Goal: Transaction & Acquisition: Purchase product/service

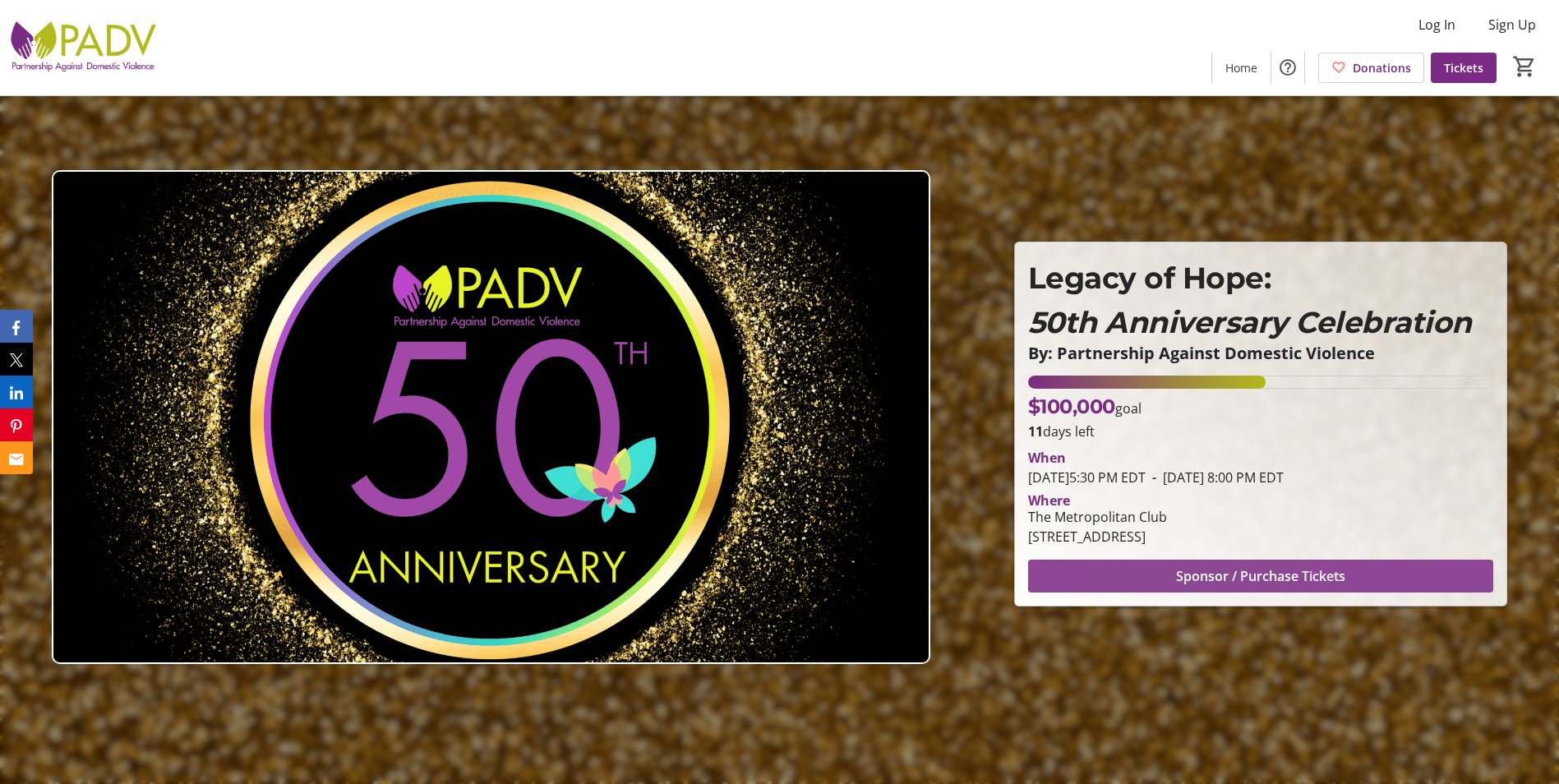
click at [1184, 578] on span "Sponsor / Purchase Tickets" at bounding box center [1261, 576] width 169 height 20
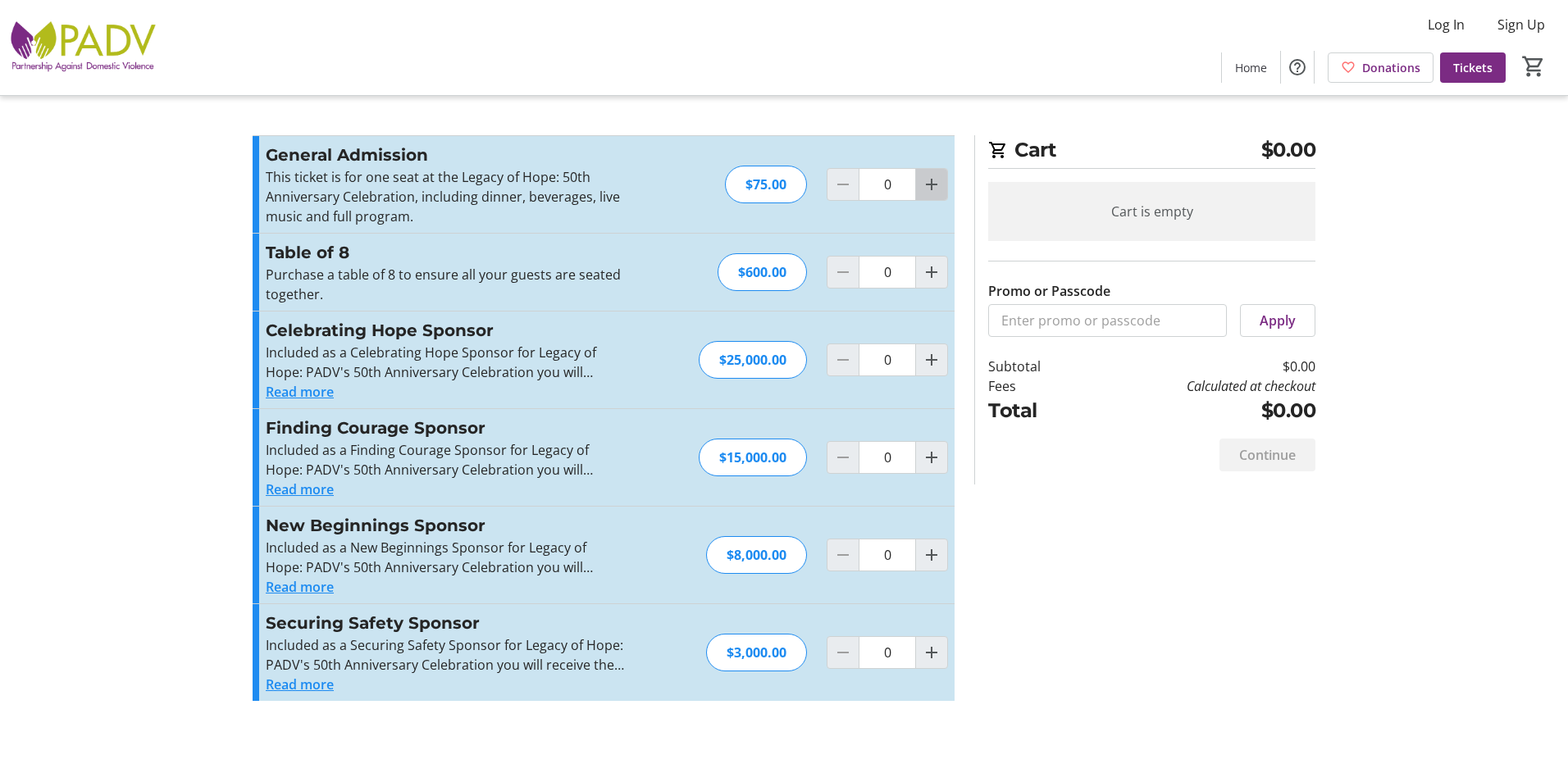
click at [938, 187] on mat-icon "Increment by one" at bounding box center [932, 184] width 20 height 20
type input "2"
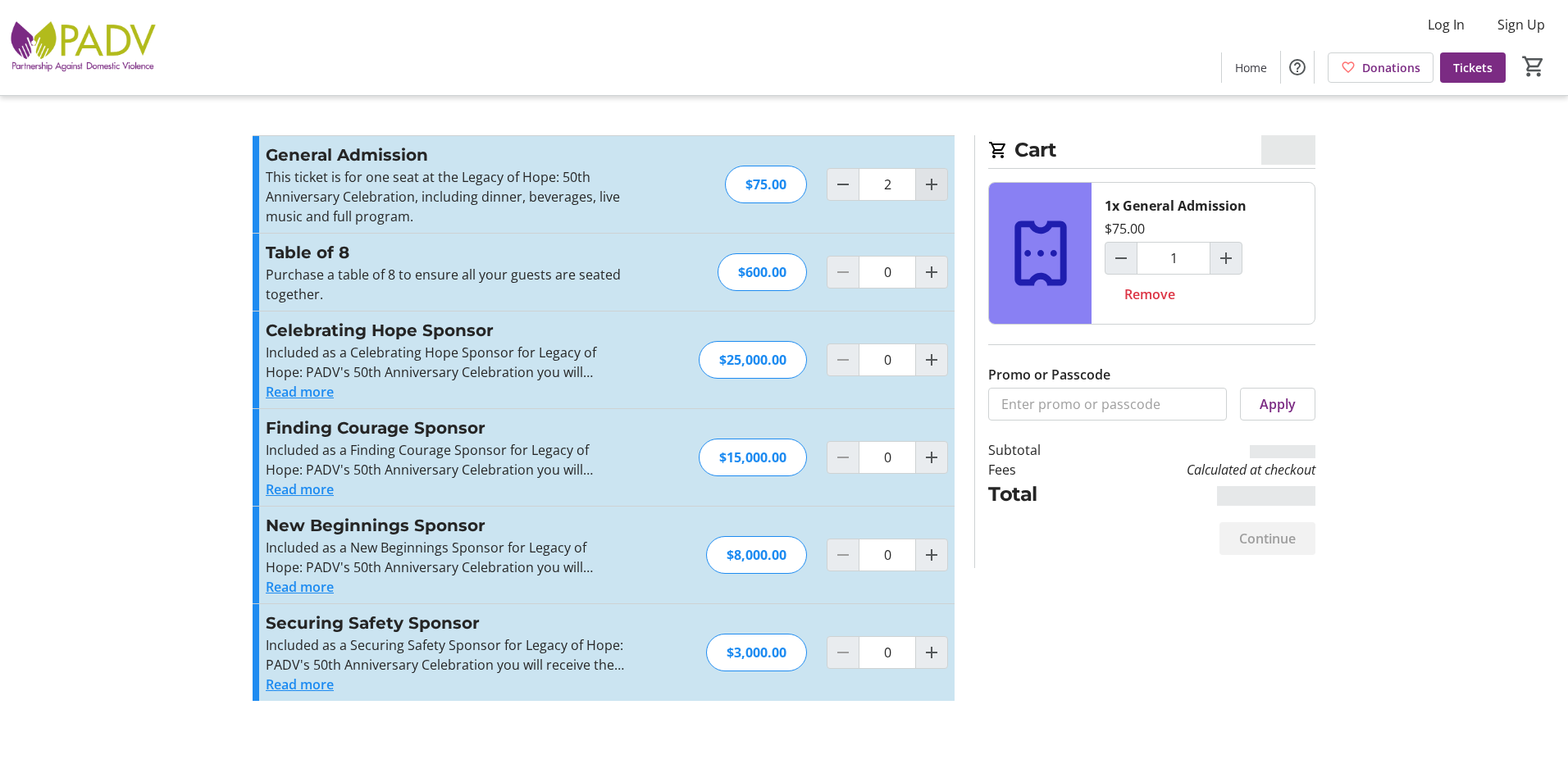
type input "2"
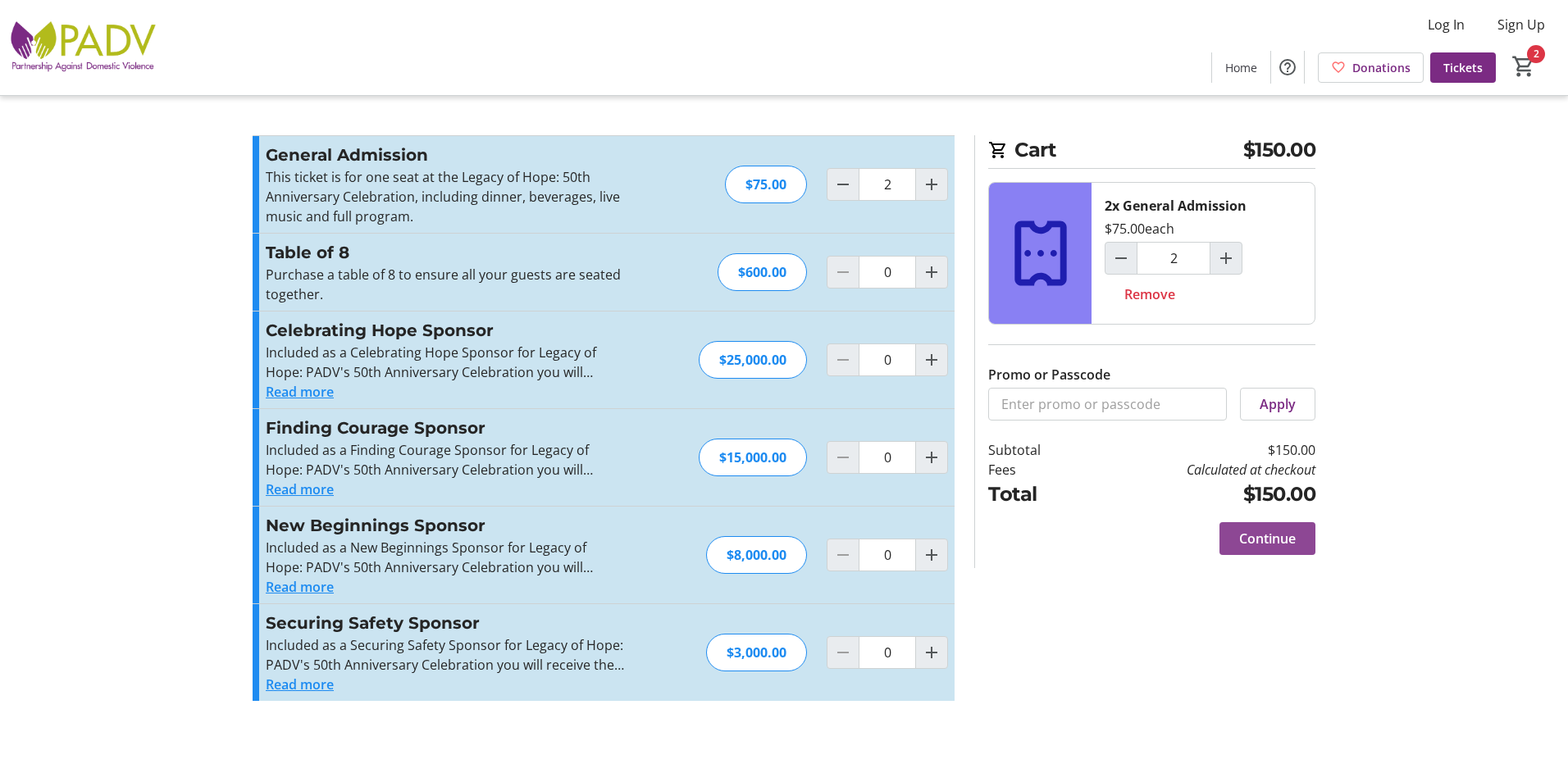
click at [1273, 537] on span "Continue" at bounding box center [1267, 538] width 56 height 20
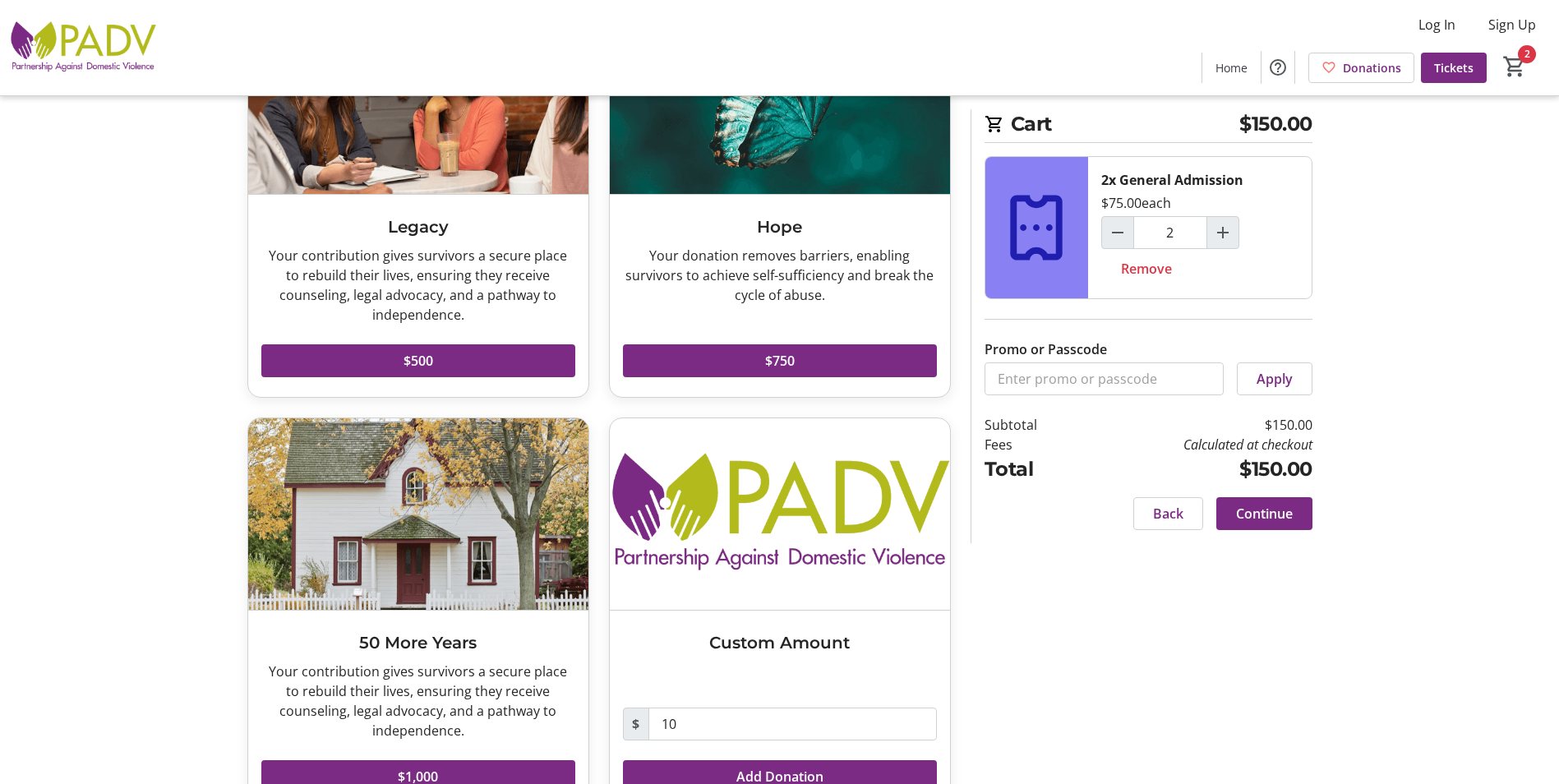
scroll to position [233, 0]
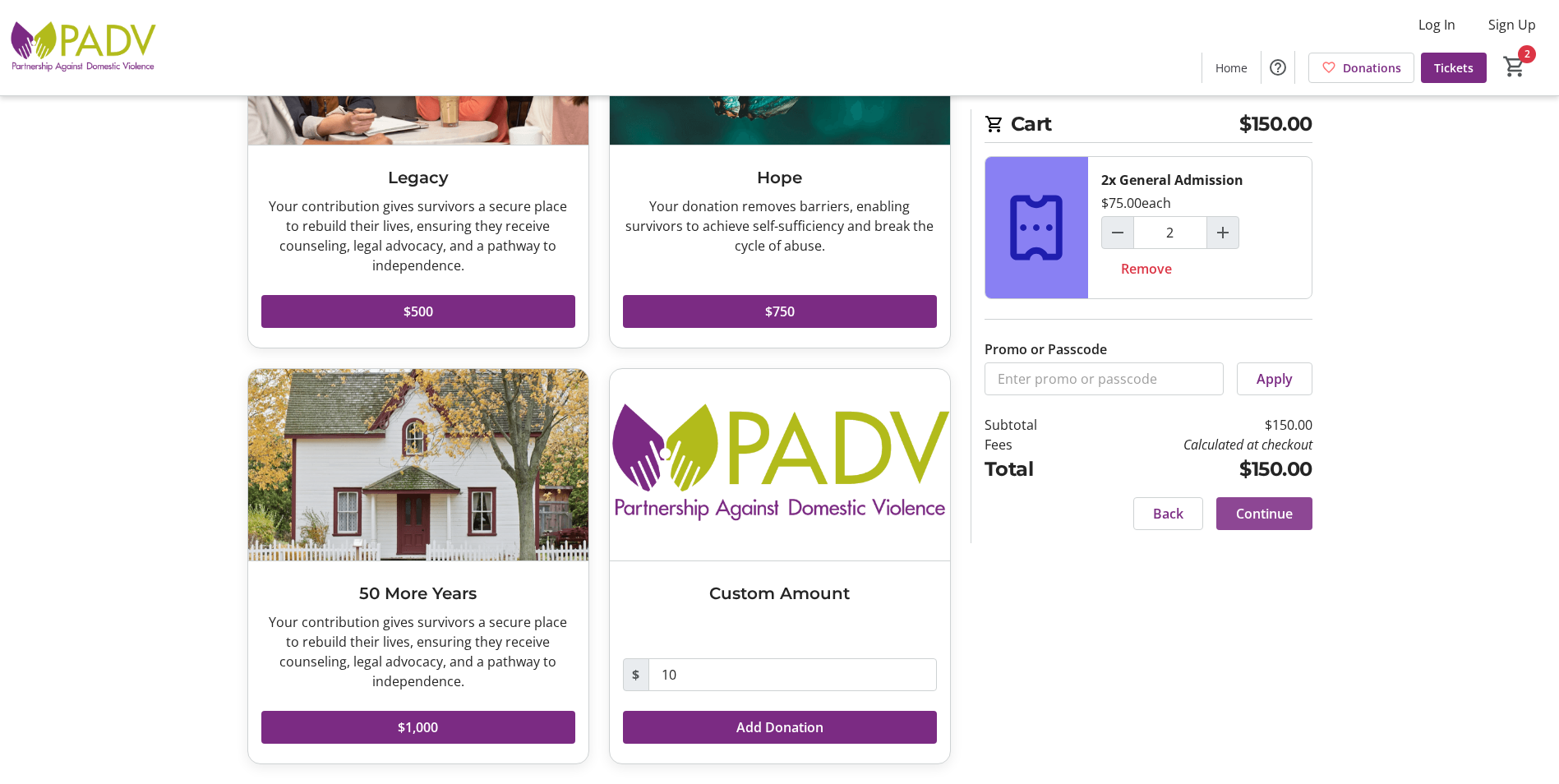
click at [1270, 504] on span "Continue" at bounding box center [1264, 514] width 56 height 20
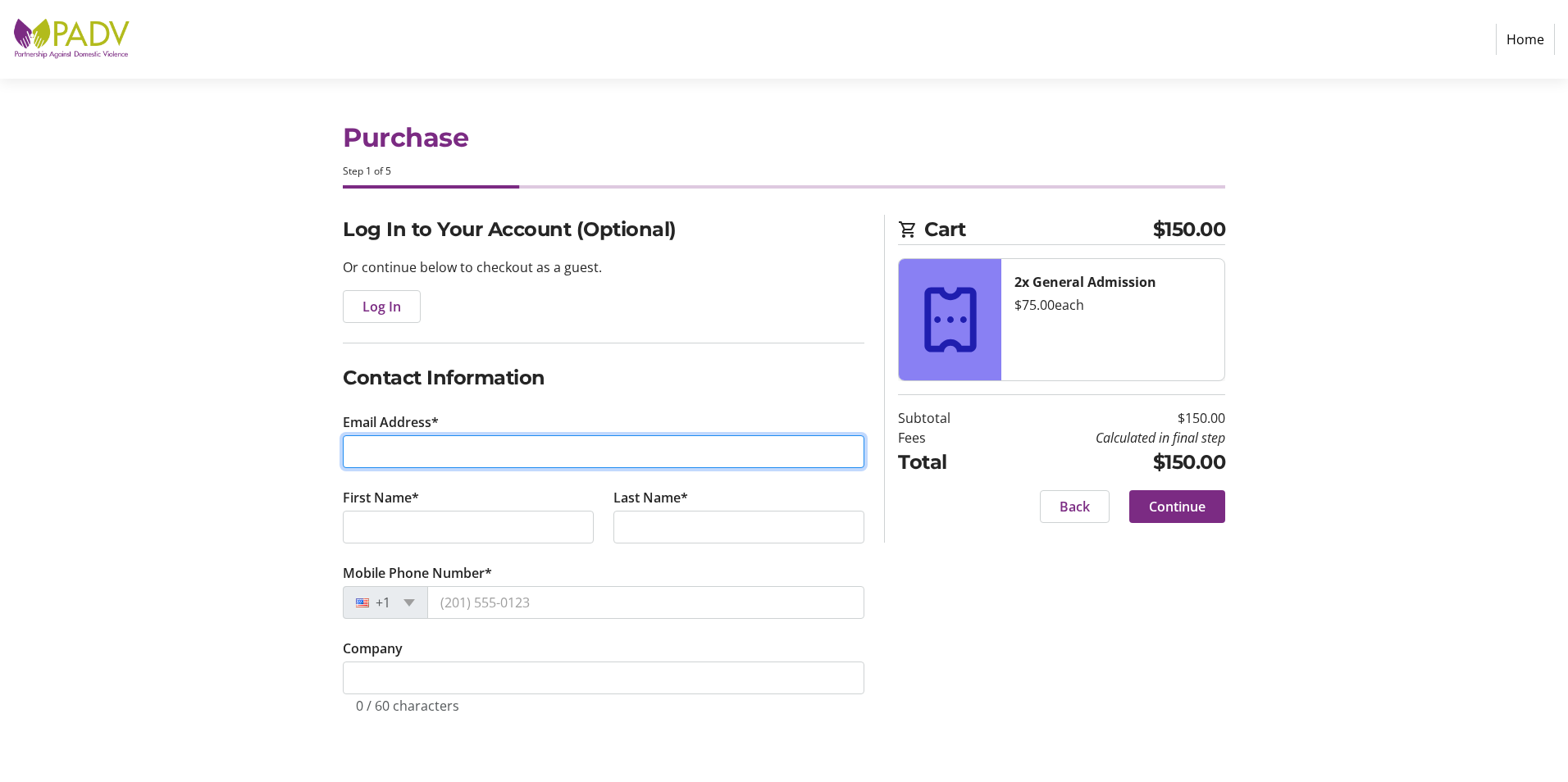
click at [493, 444] on input "Email Address*" at bounding box center [603, 452] width 521 height 33
type input "[EMAIL_ADDRESS][DOMAIN_NAME]"
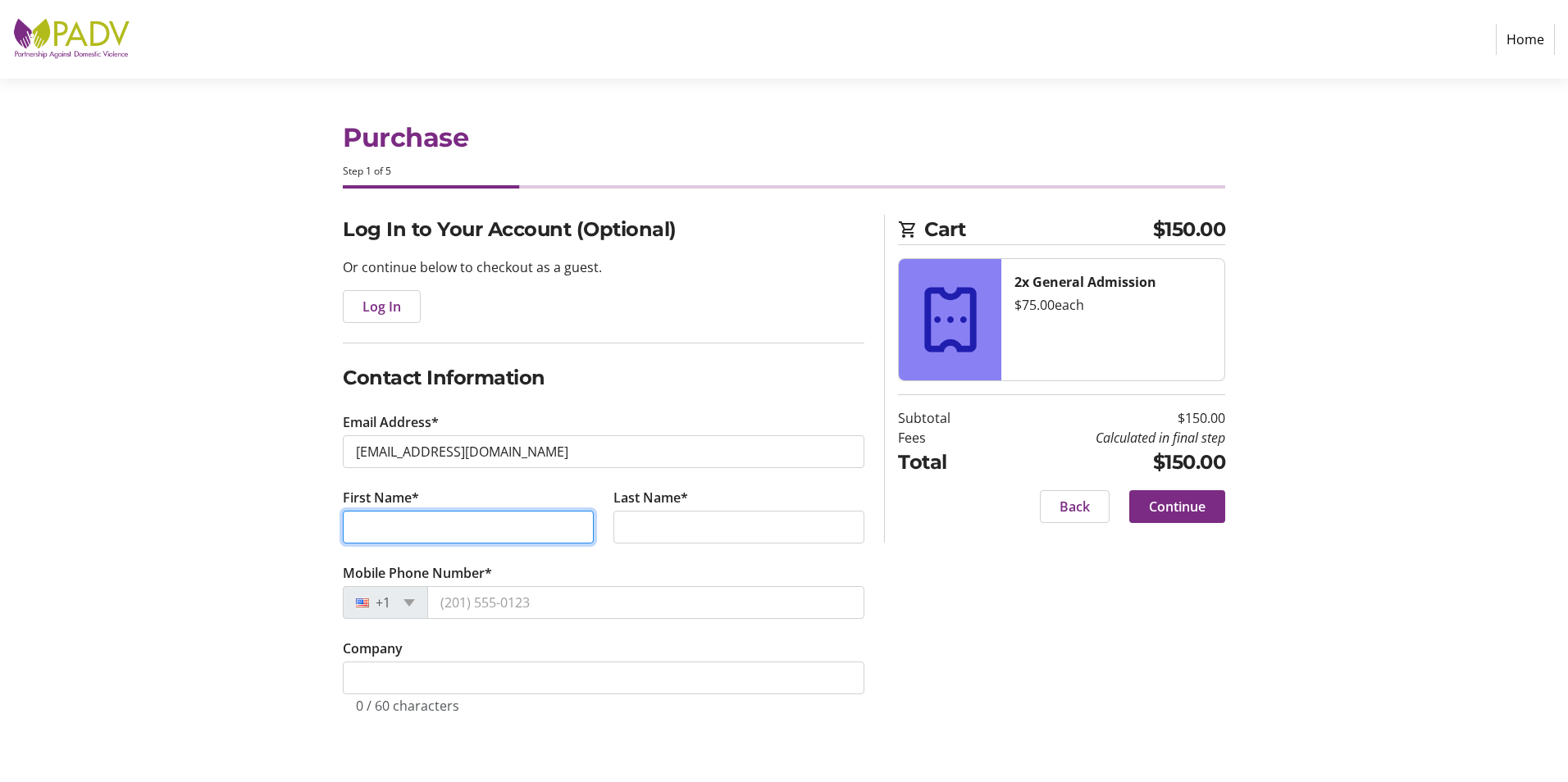
type input "[PERSON_NAME]"
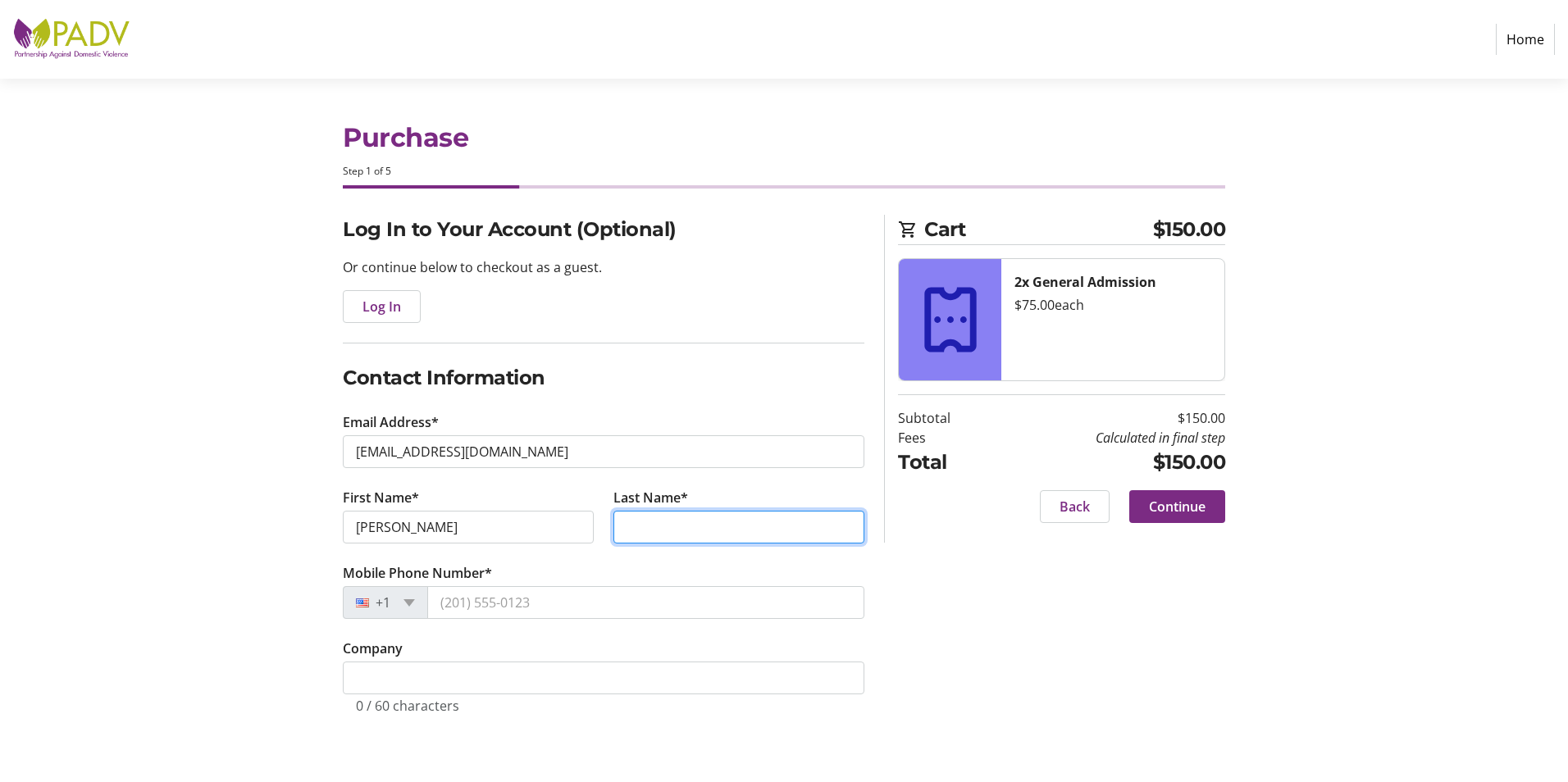
type input "[PERSON_NAME]"
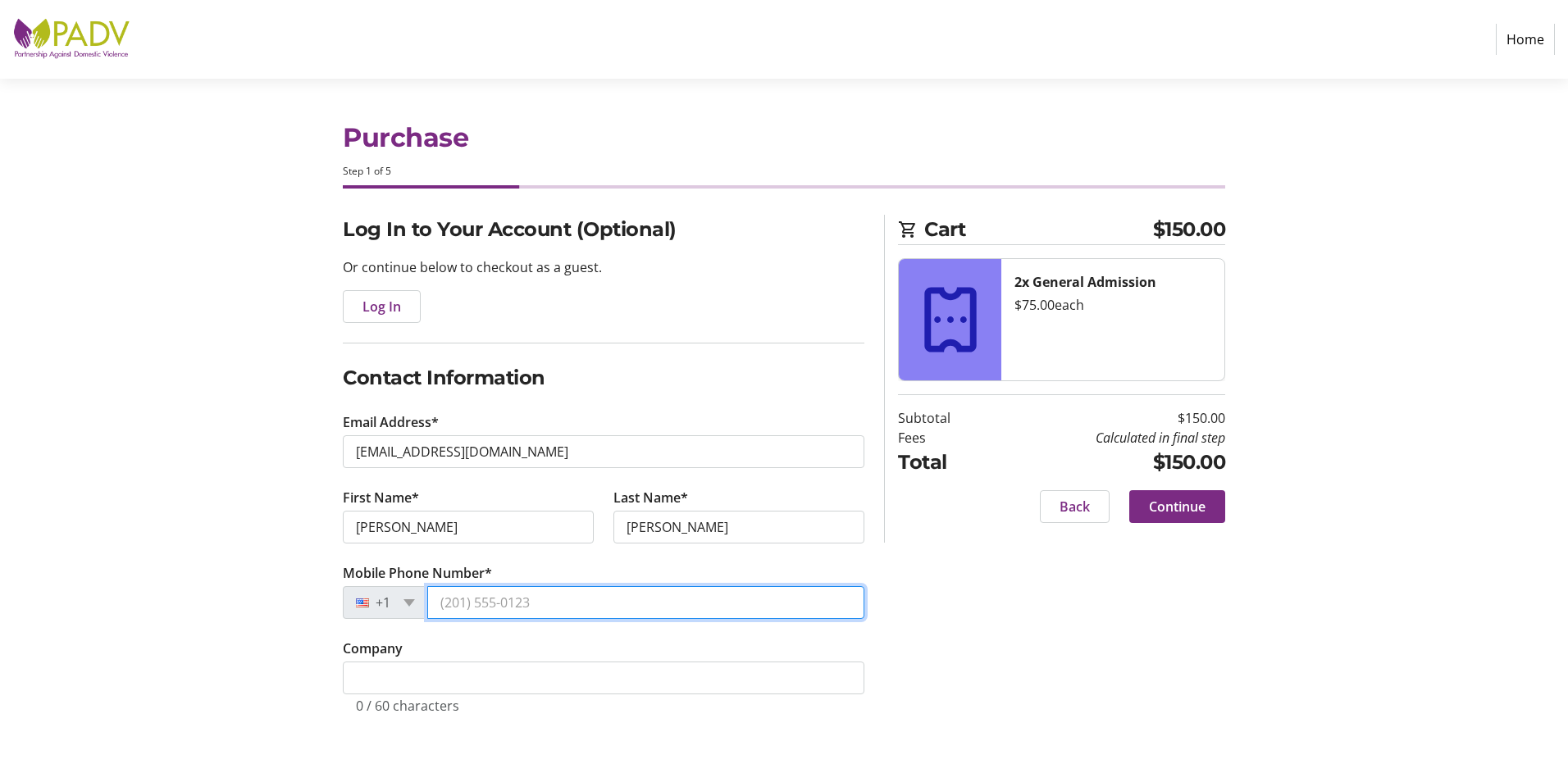
type input "[PHONE_NUMBER]"
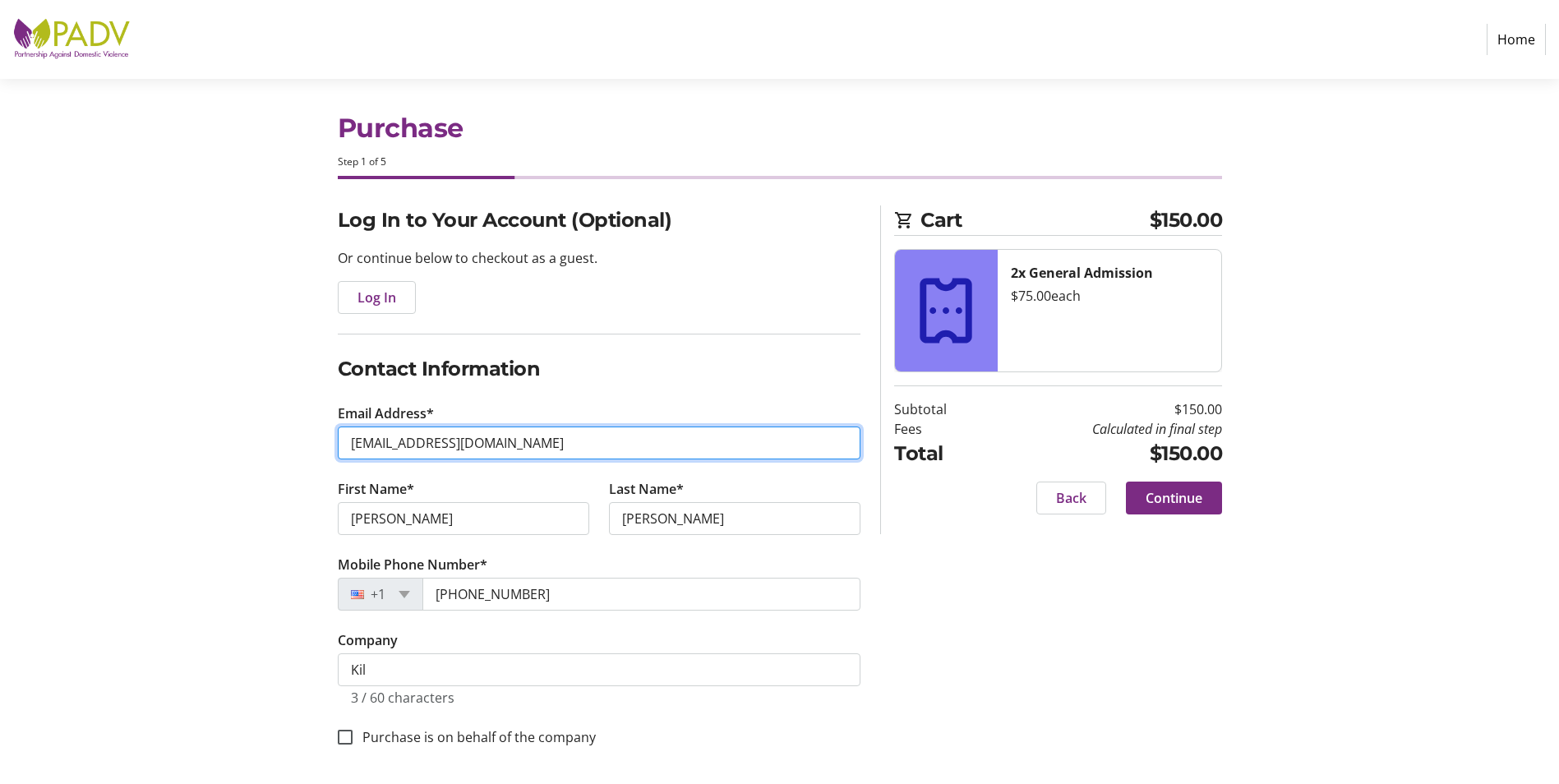
scroll to position [12, 0]
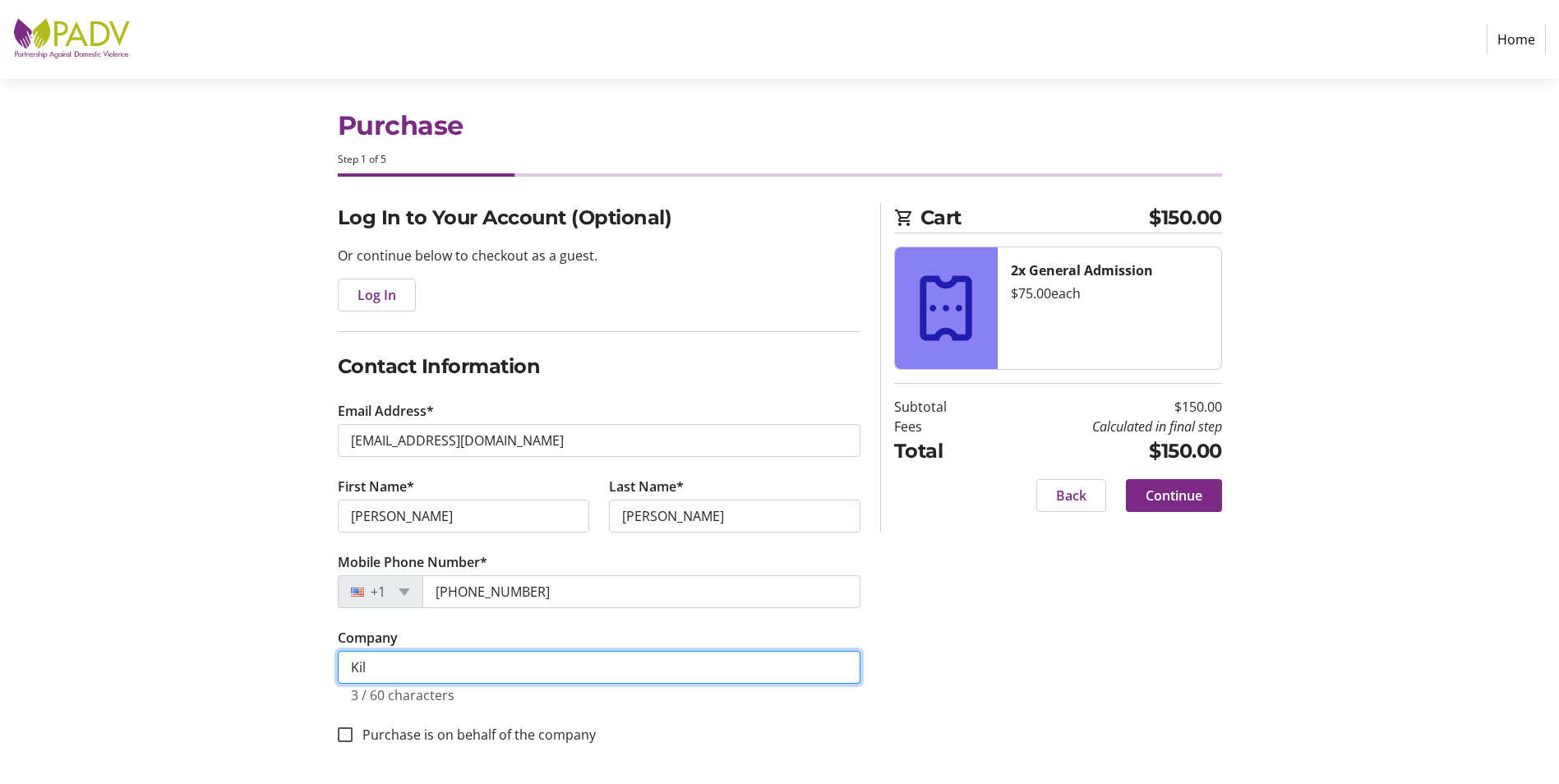
click at [518, 655] on input "Kil" at bounding box center [599, 667] width 522 height 33
type input "[PERSON_NAME]"
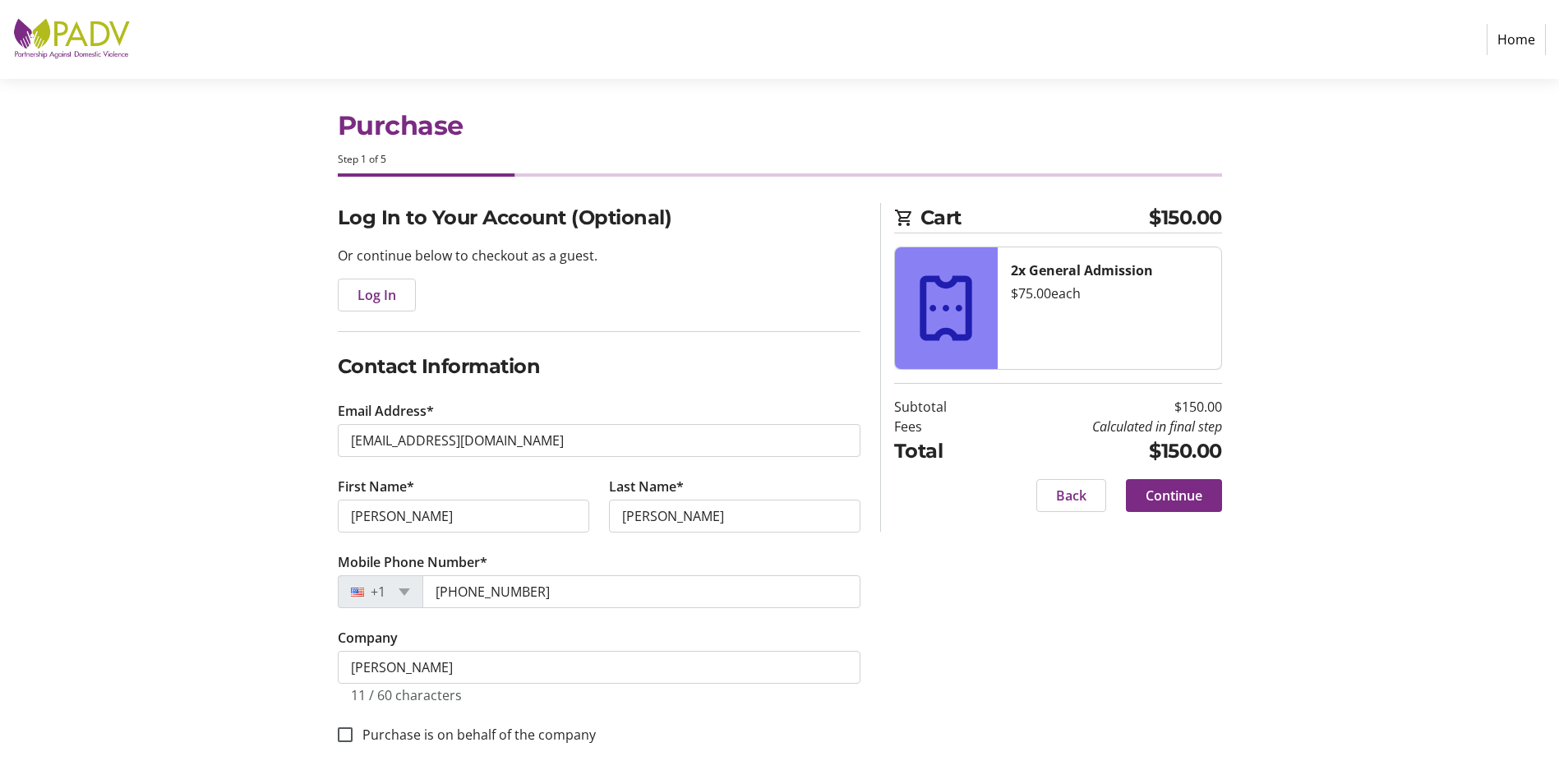
click at [1183, 679] on div "Log In to Your Account (Optional) Or continue below to checkout as a guest. Log…" at bounding box center [780, 493] width 1085 height 581
click at [1195, 489] on span "Continue" at bounding box center [1174, 496] width 56 height 20
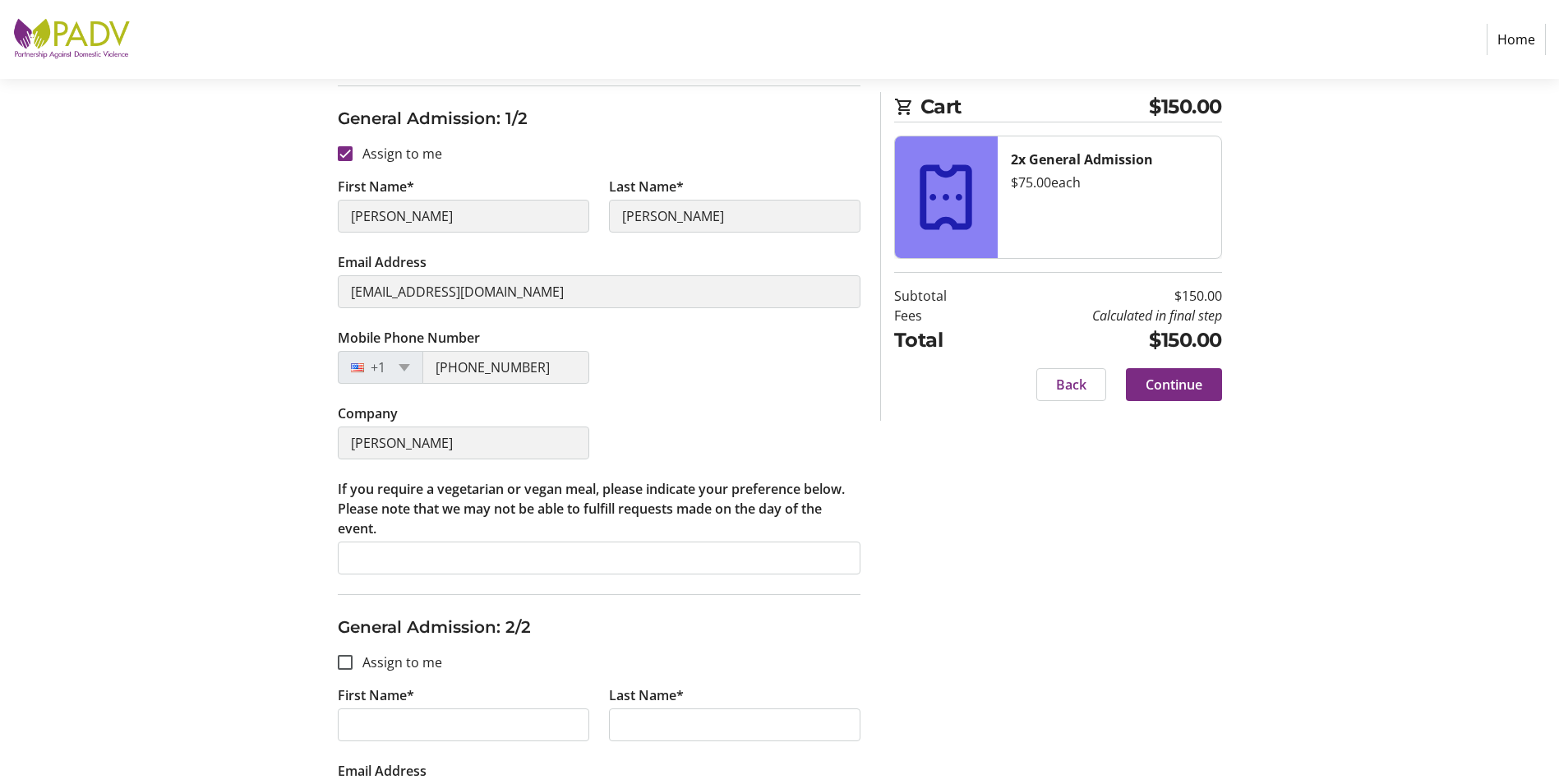
scroll to position [247, 0]
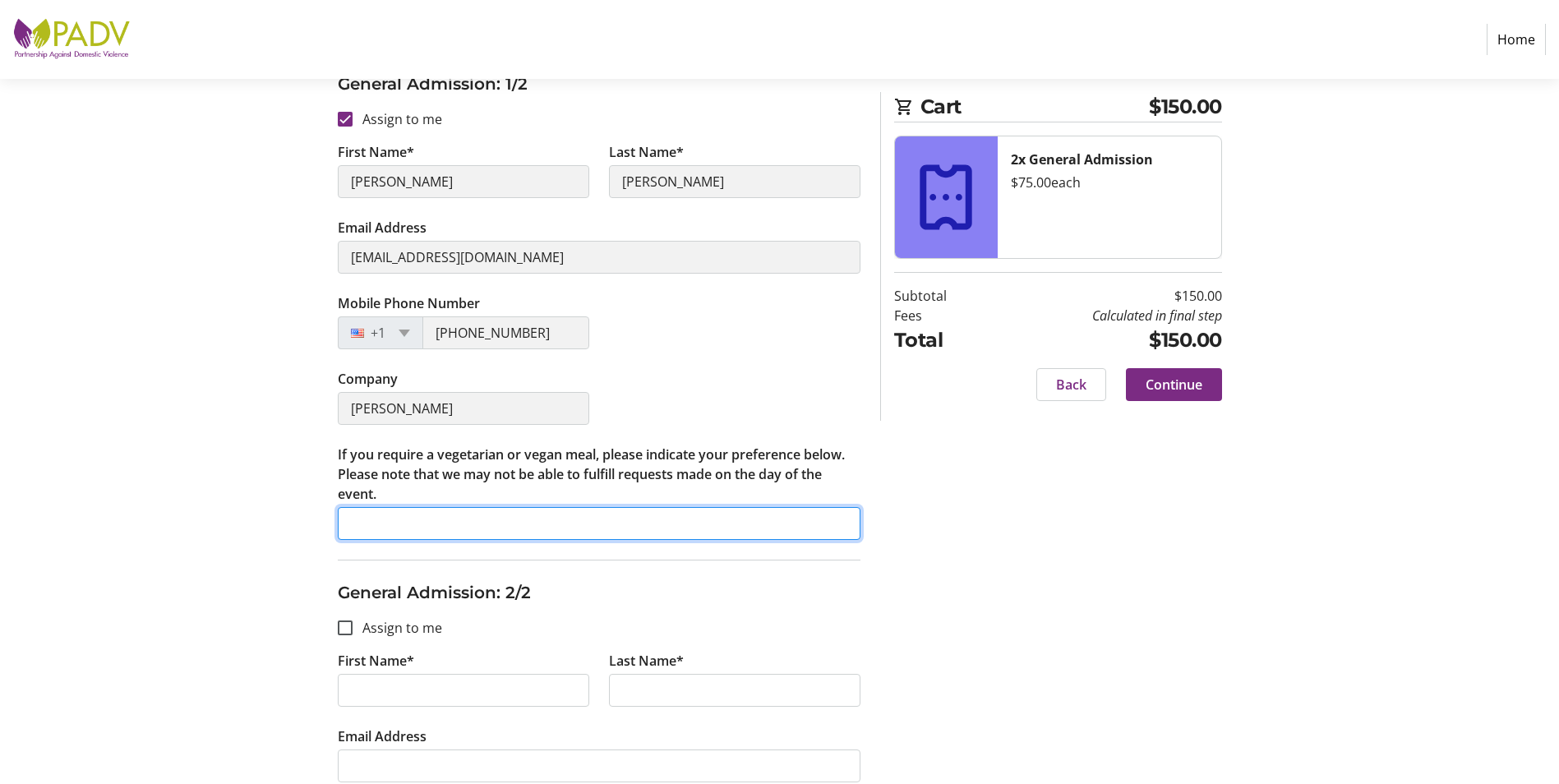
click at [581, 526] on input "If you require a vegetarian or vegan meal, please indicate your preference belo…" at bounding box center [599, 523] width 522 height 33
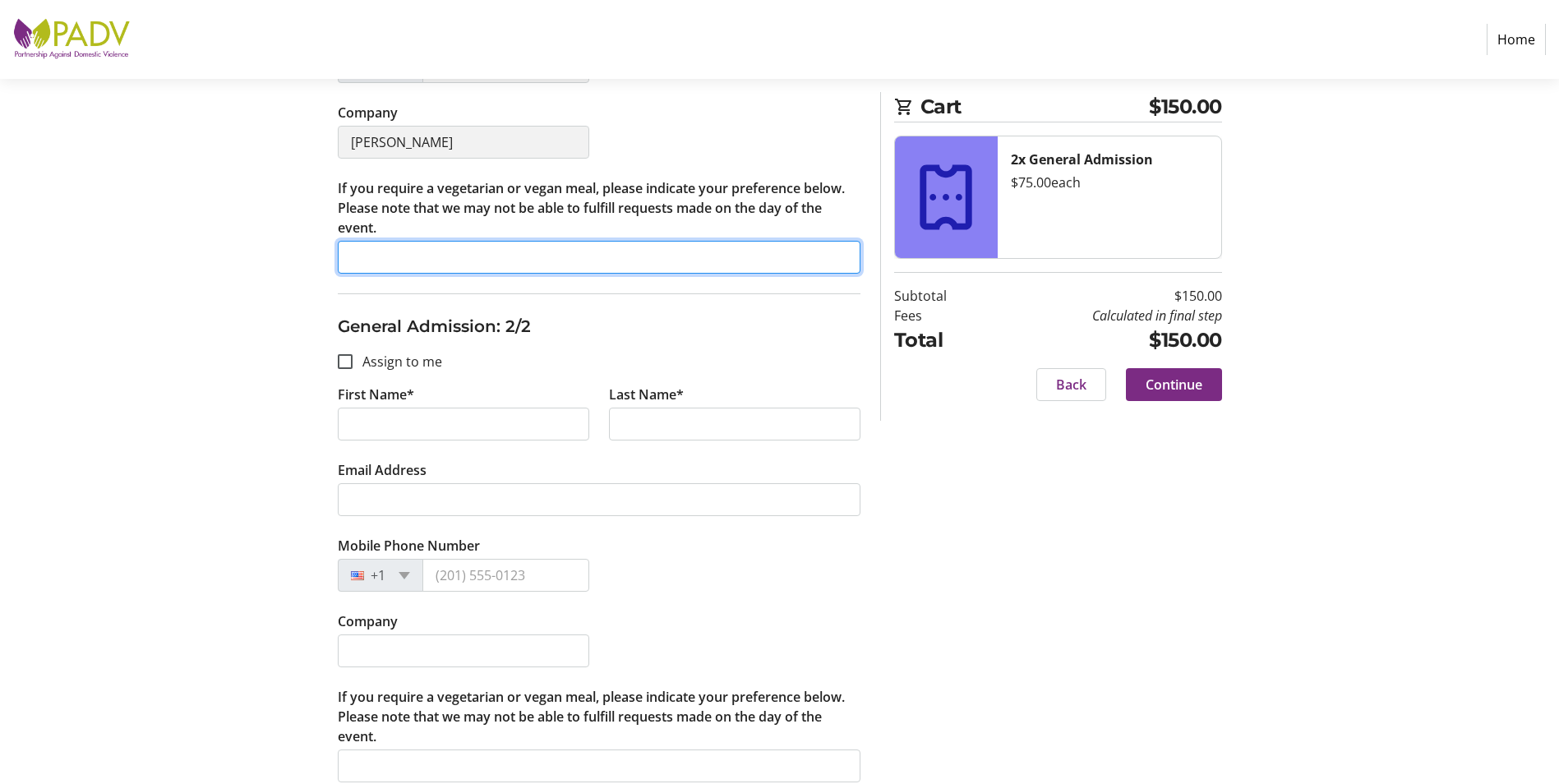
scroll to position [531, 0]
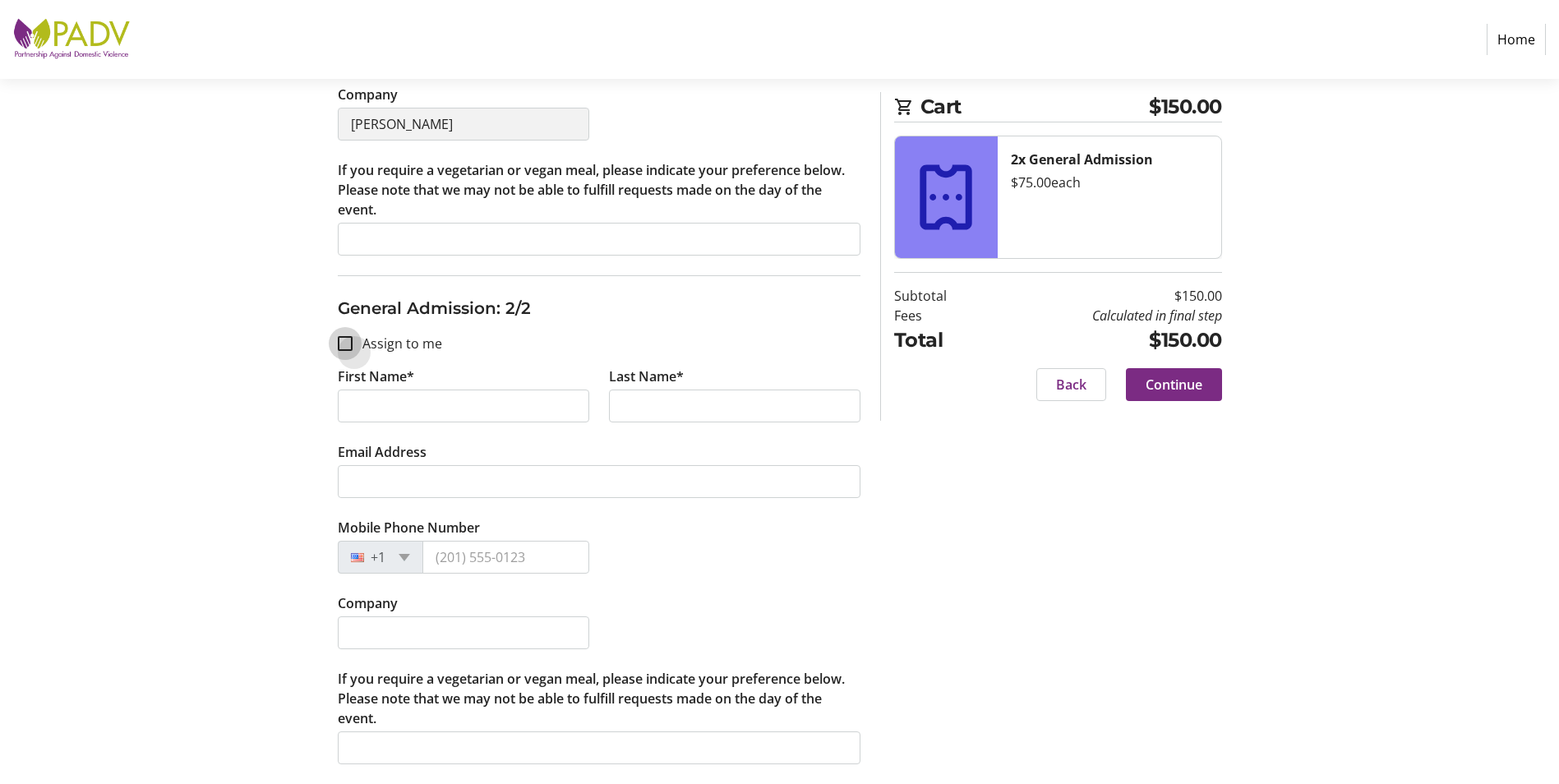
click at [345, 345] on input "Assign to me" at bounding box center [345, 344] width 15 height 15
checkbox input "true"
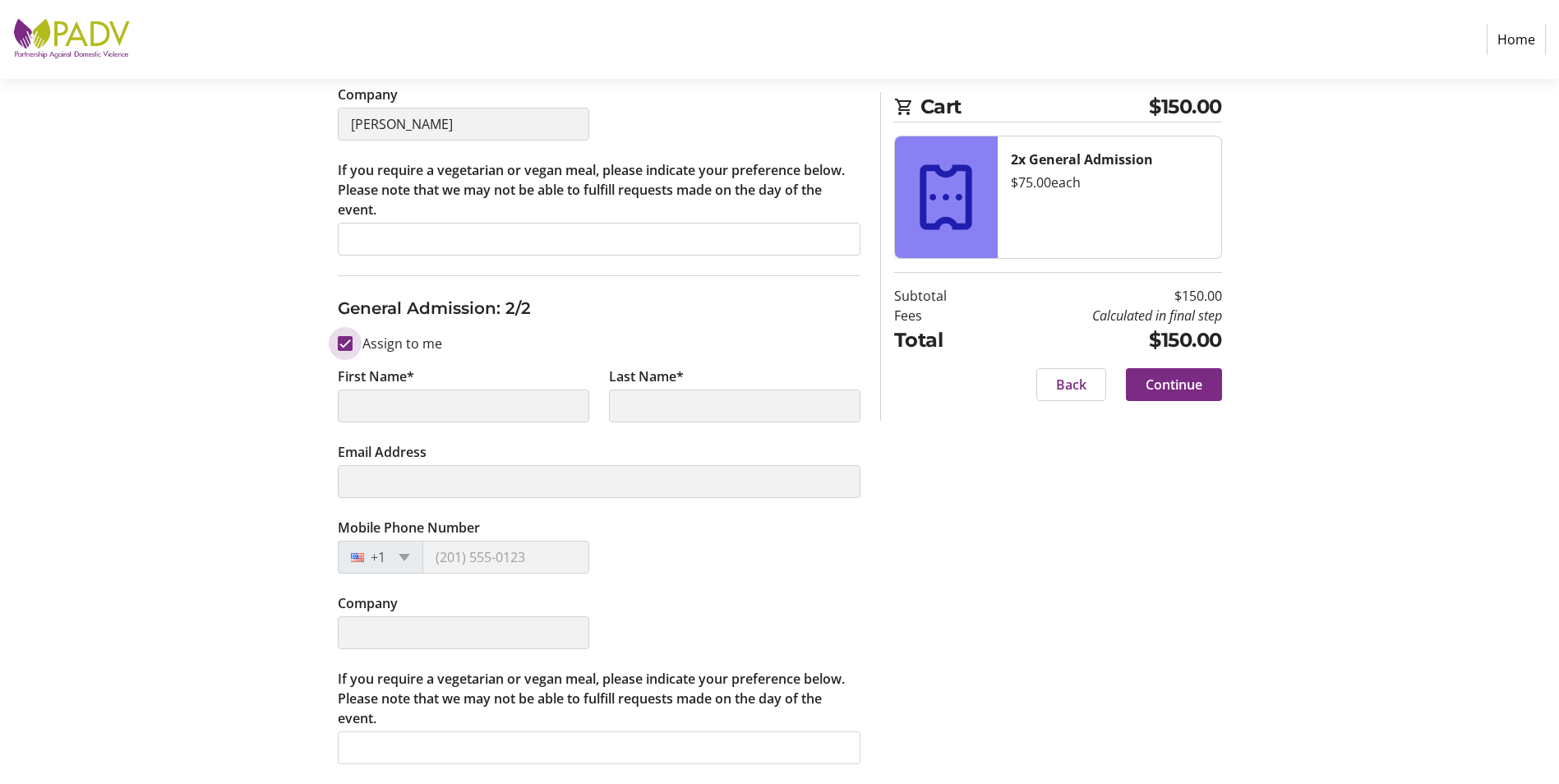
type input "[PERSON_NAME]"
type input "[EMAIL_ADDRESS][DOMAIN_NAME]"
type input "[PHONE_NUMBER]"
type input "[PERSON_NAME]"
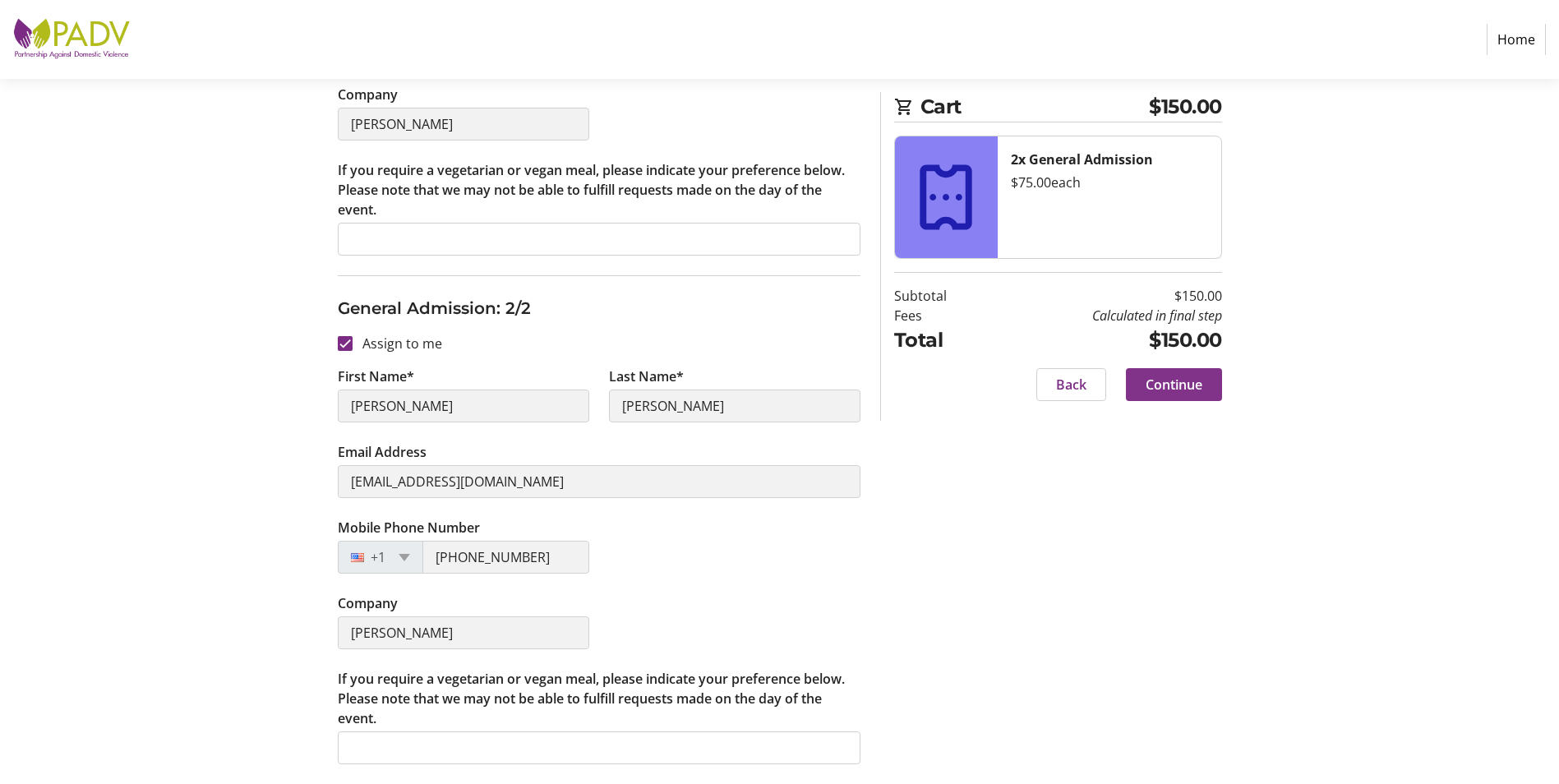
click at [1184, 376] on span "Continue" at bounding box center [1174, 385] width 56 height 20
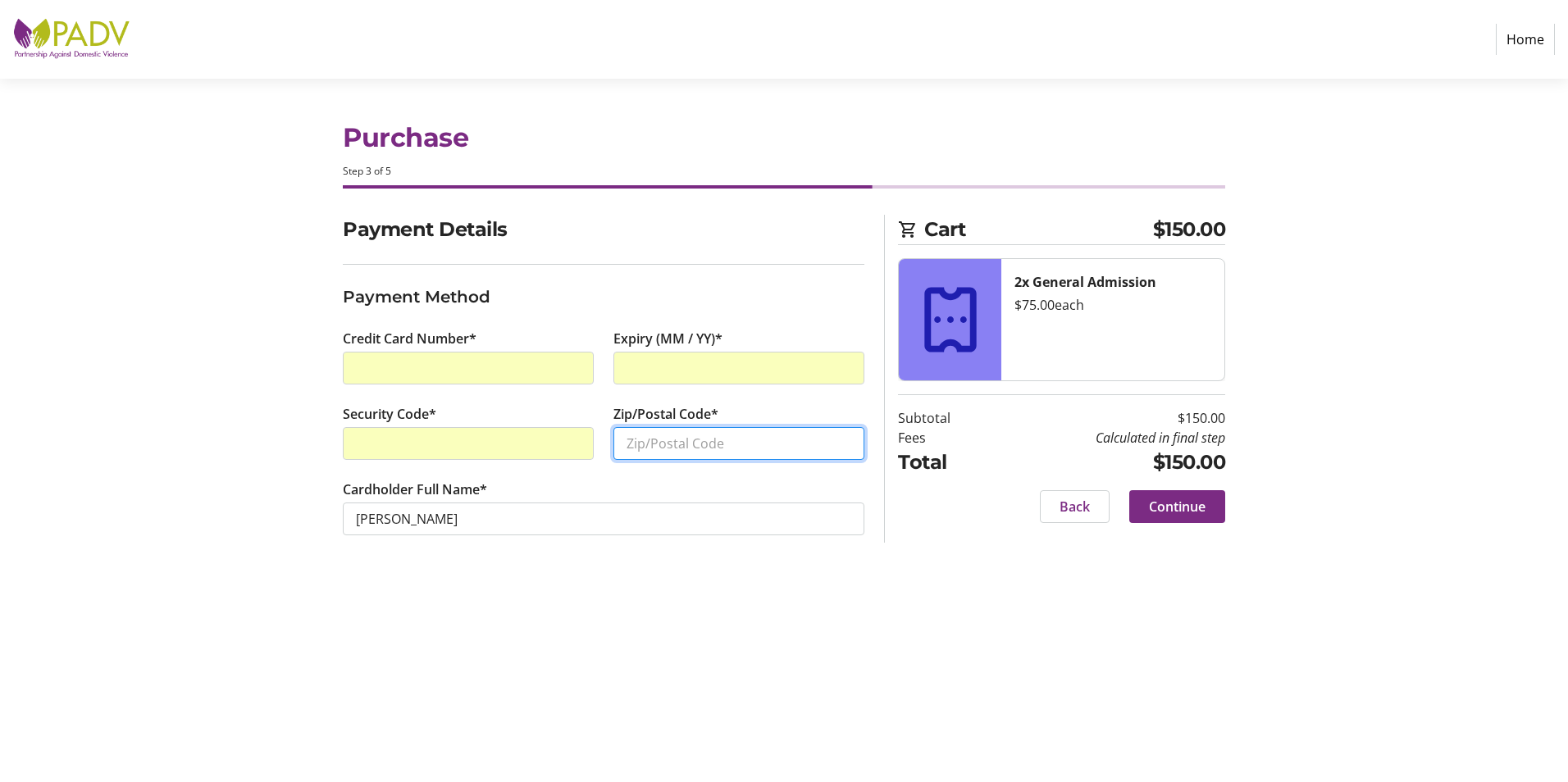
click at [698, 441] on input "Zip/Postal Code*" at bounding box center [739, 443] width 251 height 33
type input "30033"
click at [1168, 527] on section "Cart $150.00 2x General Admission $75.00 each Subtotal $150.00 Fees Calculated …" at bounding box center [1062, 378] width 327 height 328
click at [1174, 512] on span "Continue" at bounding box center [1177, 507] width 56 height 20
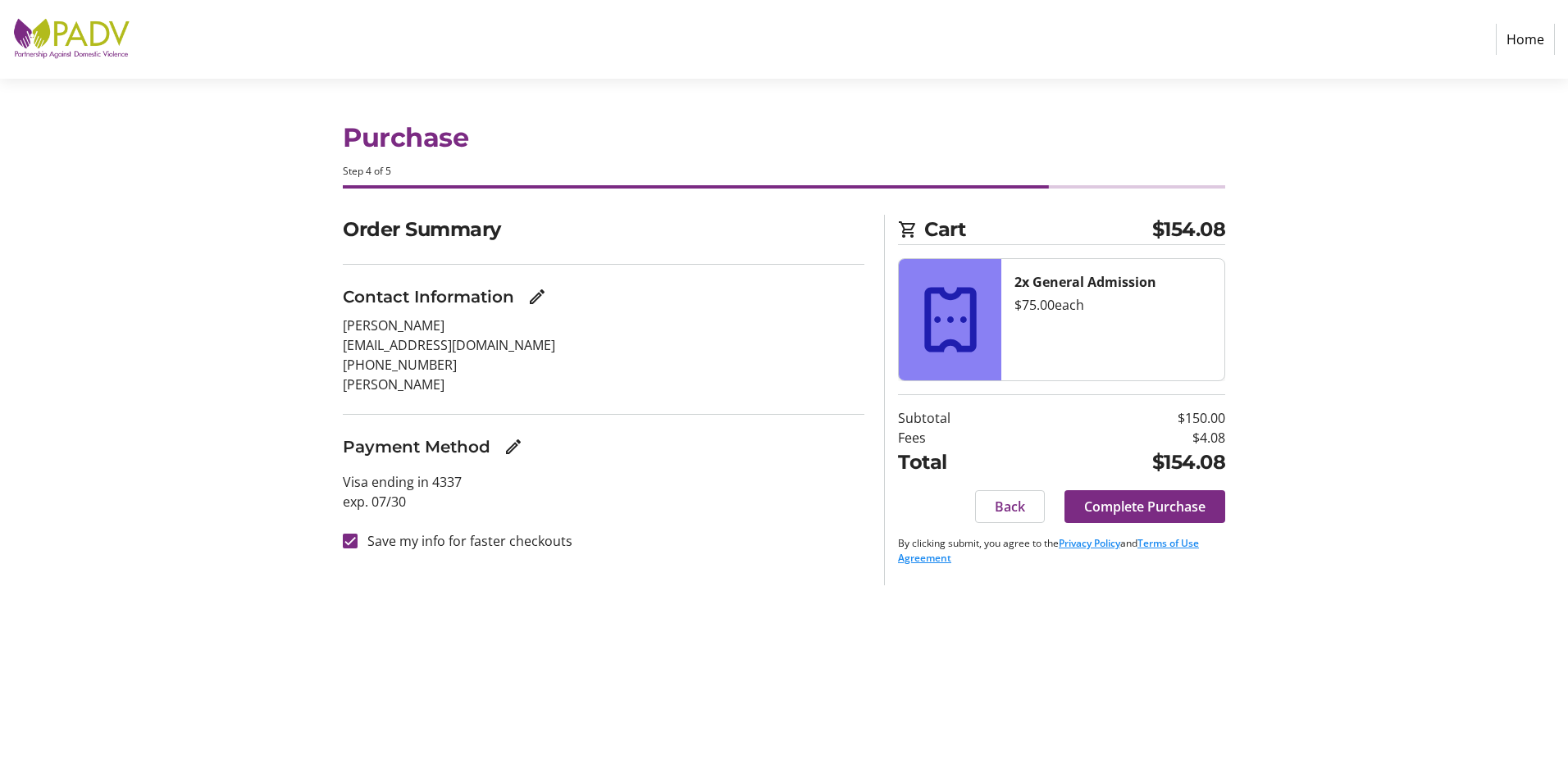
click at [1174, 512] on span "Complete Purchase" at bounding box center [1144, 507] width 121 height 20
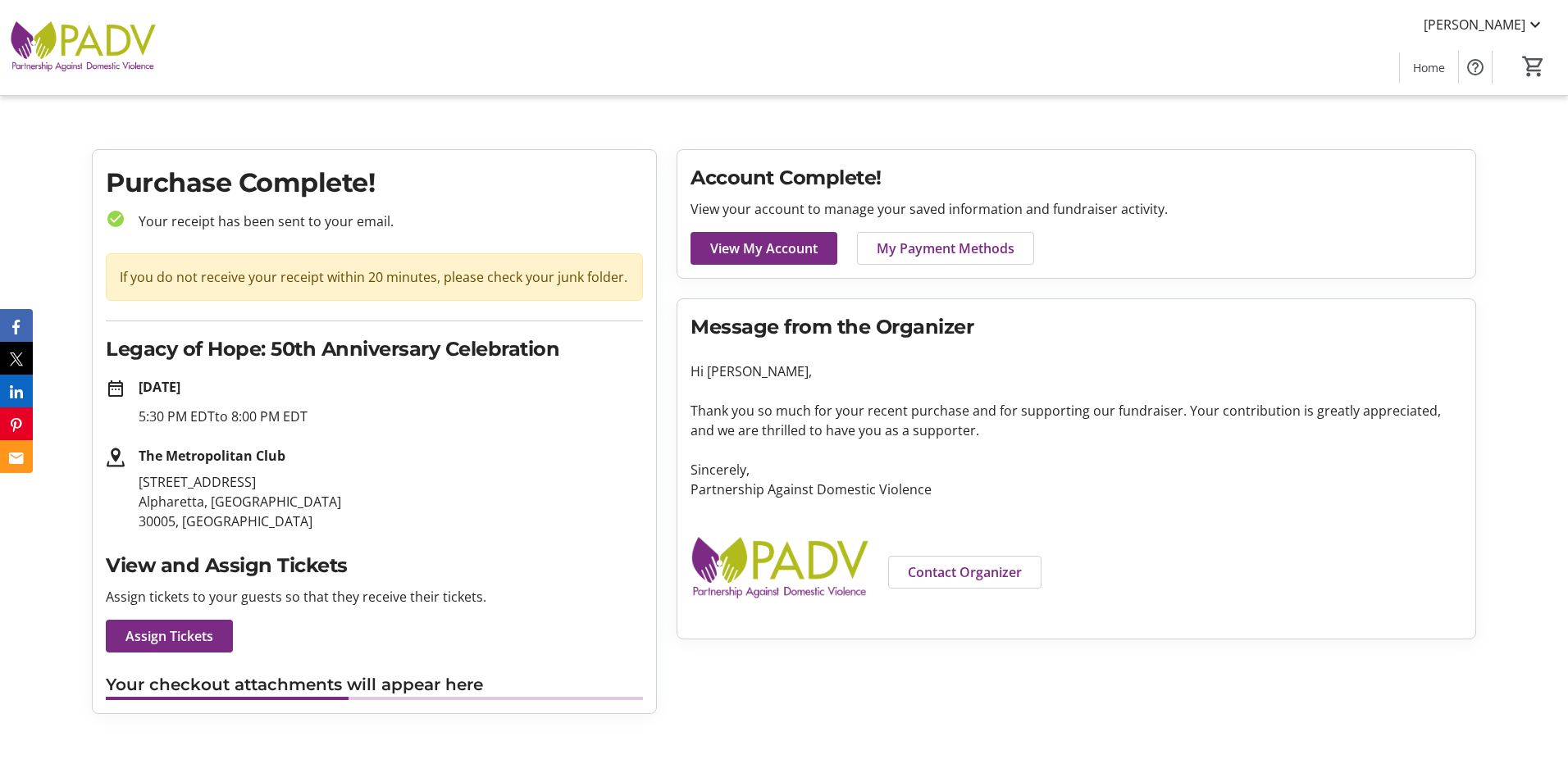
click at [199, 534] on div "Purchase Complete! check_circle Your receipt has been sent to your email. If yo…" at bounding box center [374, 432] width 563 height 563
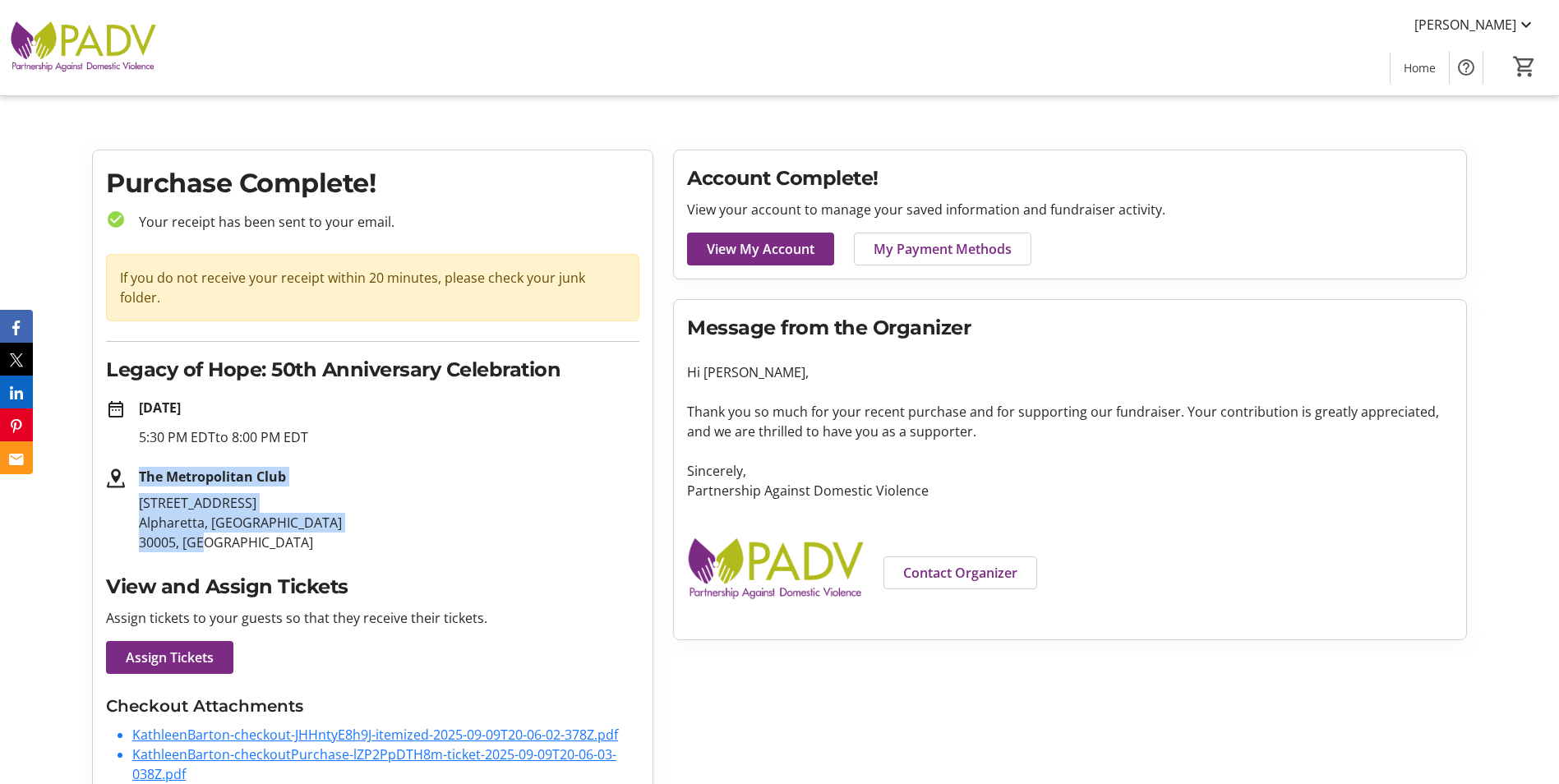
drag, startPoint x: 208, startPoint y: 525, endPoint x: 117, endPoint y: 462, distance: 110.7
click at [117, 467] on div "The Metropolitan Club [STREET_ADDRESS]" at bounding box center [373, 509] width 533 height 85
copy div "The Metropolitan Club [STREET_ADDRESS]"
